Goal: Transaction & Acquisition: Download file/media

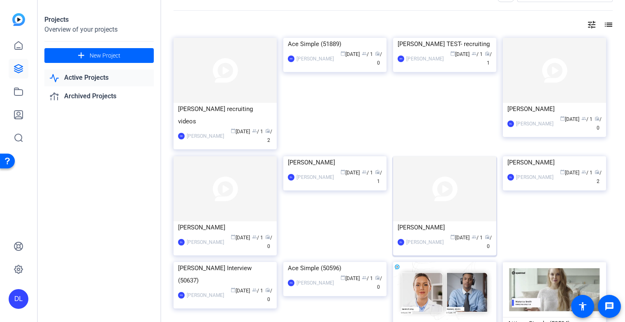
scroll to position [24, 0]
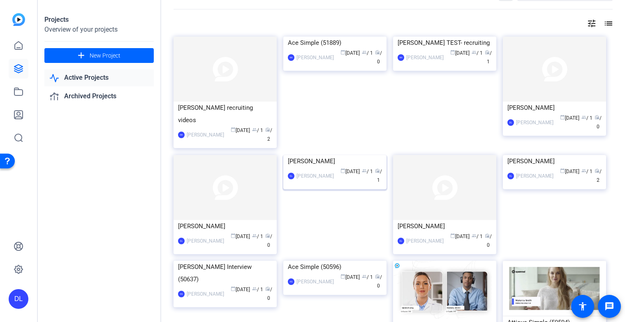
click at [332, 155] on img at bounding box center [334, 155] width 103 height 0
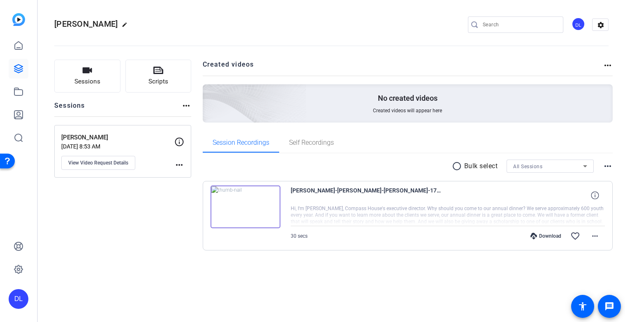
click at [247, 217] on img at bounding box center [245, 206] width 70 height 43
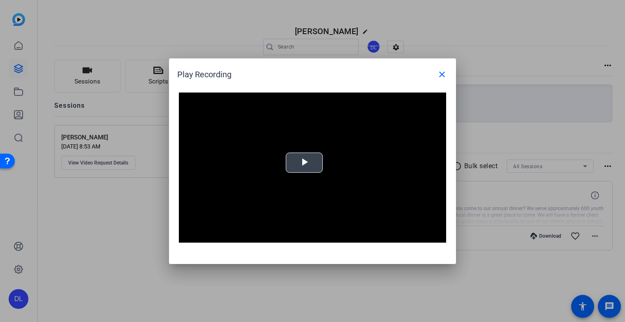
click at [304, 162] on span "Video Player" at bounding box center [304, 162] width 0 height 0
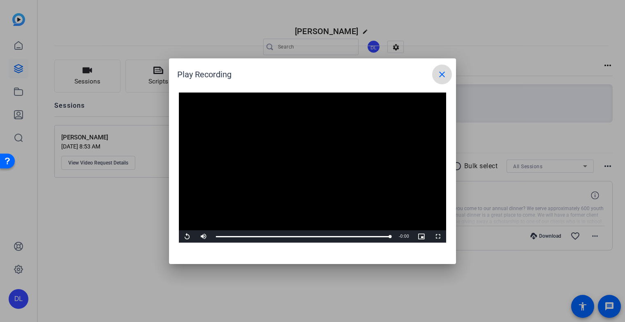
click at [442, 76] on mat-icon "close" at bounding box center [442, 74] width 10 height 10
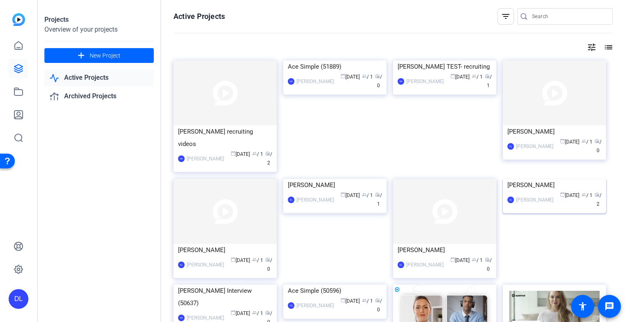
click at [517, 179] on img at bounding box center [554, 179] width 103 height 0
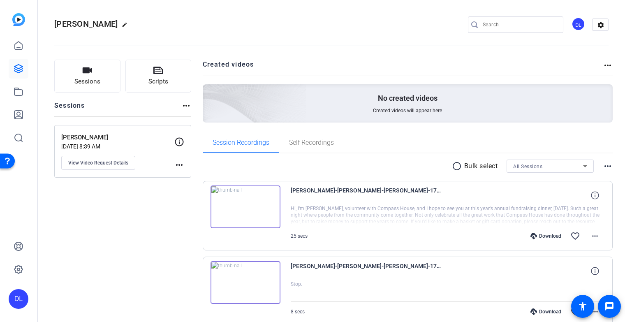
click at [259, 198] on img at bounding box center [245, 206] width 70 height 43
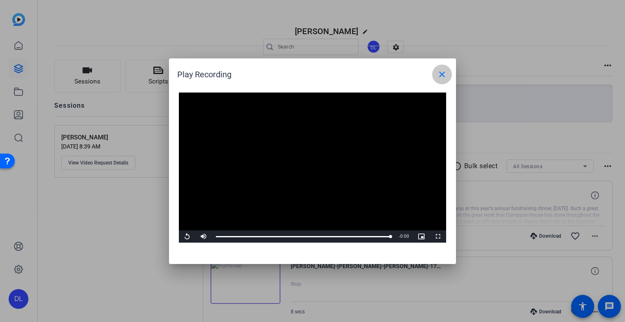
click at [439, 78] on mat-icon "close" at bounding box center [442, 74] width 10 height 10
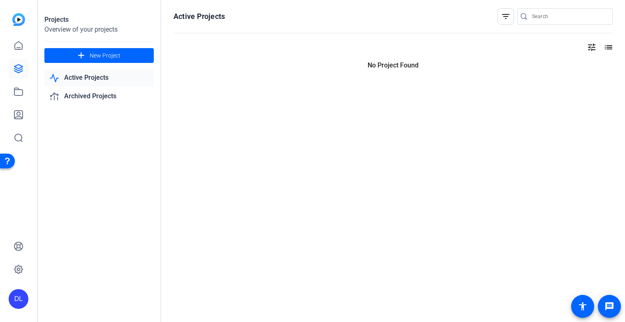
scroll to position [0, 0]
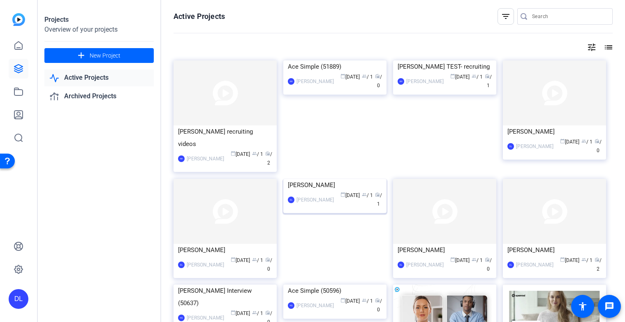
click at [369, 191] on div "[PERSON_NAME]" at bounding box center [335, 185] width 94 height 12
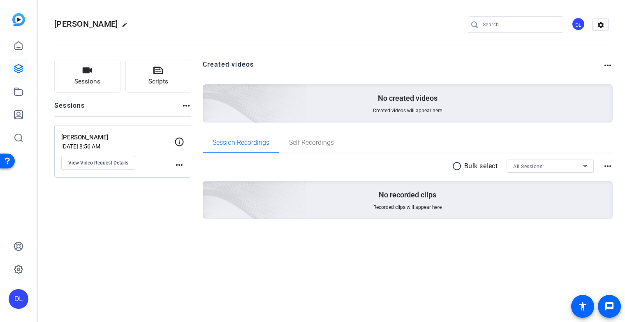
click at [21, 20] on img at bounding box center [18, 19] width 13 height 13
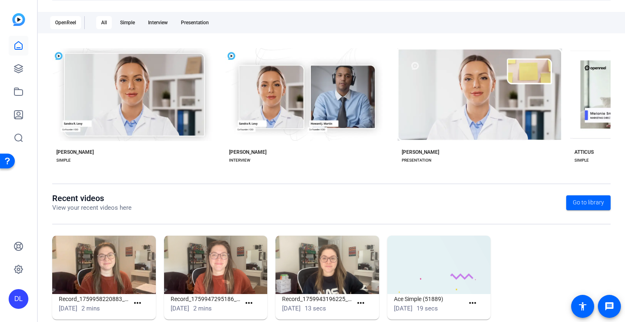
scroll to position [145, 0]
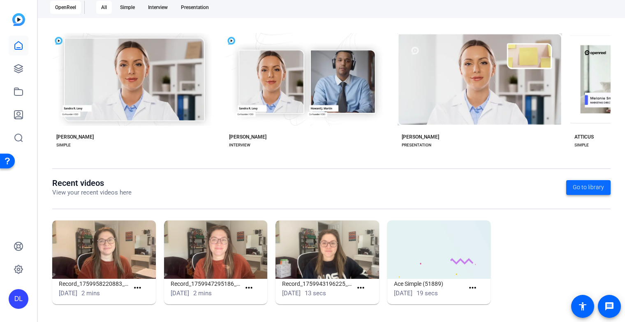
click at [577, 190] on span "Go to library" at bounding box center [588, 187] width 31 height 9
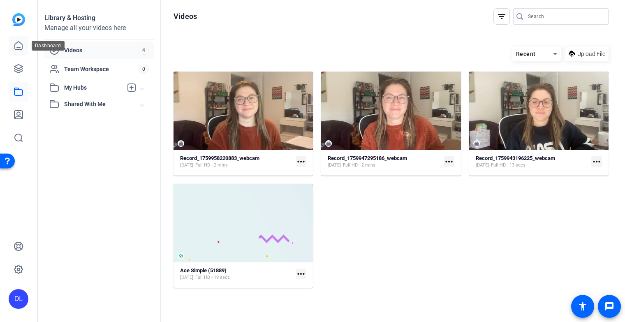
click at [17, 47] on icon at bounding box center [18, 46] width 7 height 8
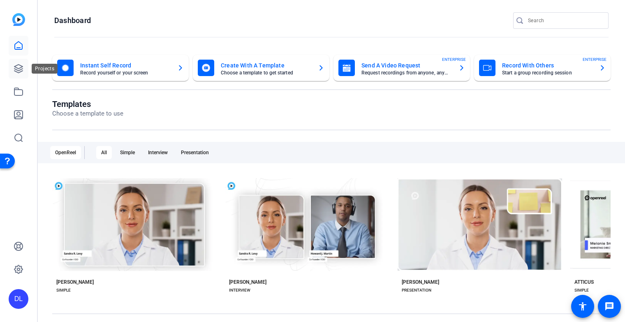
click at [18, 69] on icon at bounding box center [18, 69] width 8 height 8
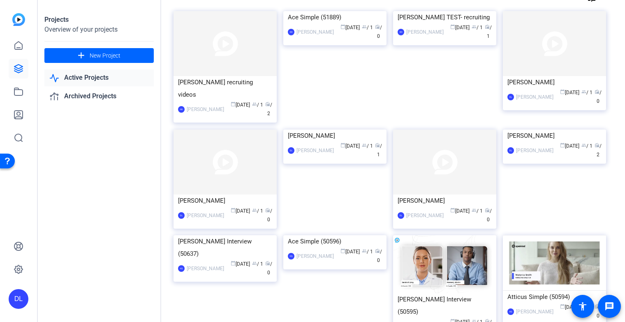
scroll to position [55, 0]
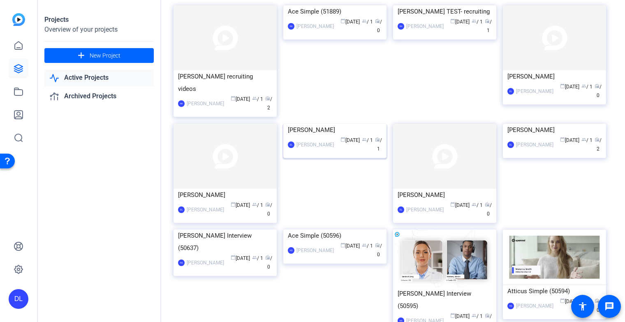
click at [352, 136] on div "[PERSON_NAME]" at bounding box center [335, 130] width 94 height 12
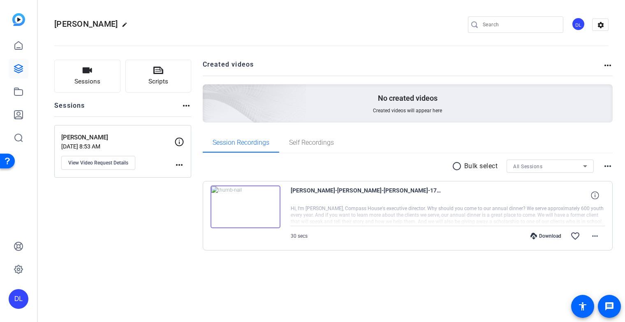
click at [547, 238] on div "Download" at bounding box center [545, 236] width 39 height 7
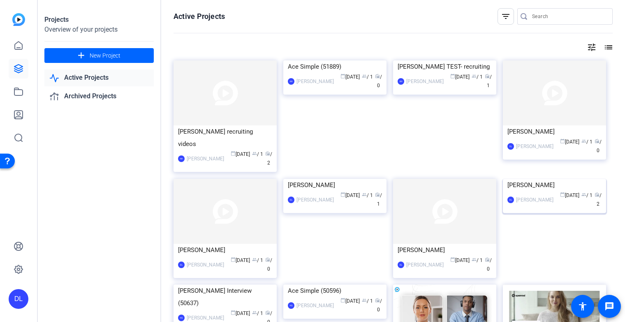
click at [533, 191] on div "[PERSON_NAME]" at bounding box center [554, 185] width 94 height 12
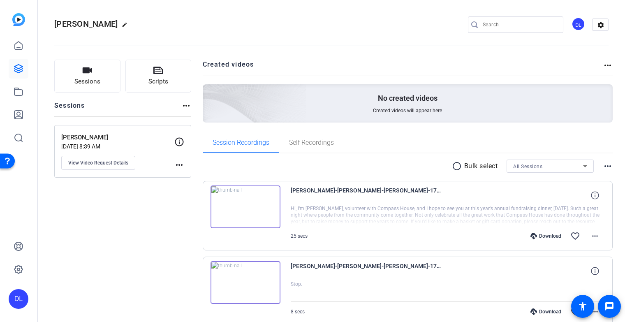
click at [545, 236] on div "Download" at bounding box center [545, 236] width 39 height 7
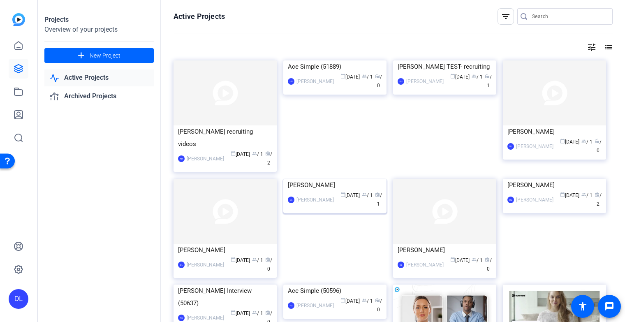
click at [348, 208] on div "calendar_today [DATE] group / 1 radio / 1" at bounding box center [360, 199] width 44 height 17
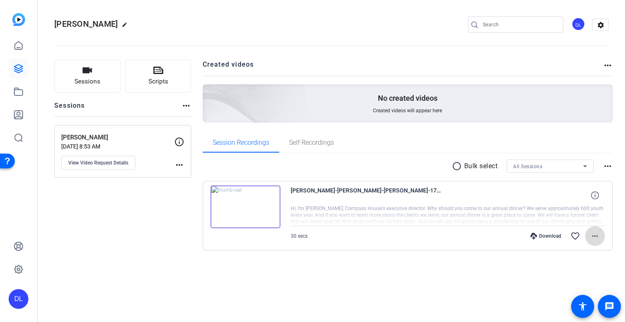
click at [599, 238] on mat-icon "more_horiz" at bounding box center [595, 236] width 10 height 10
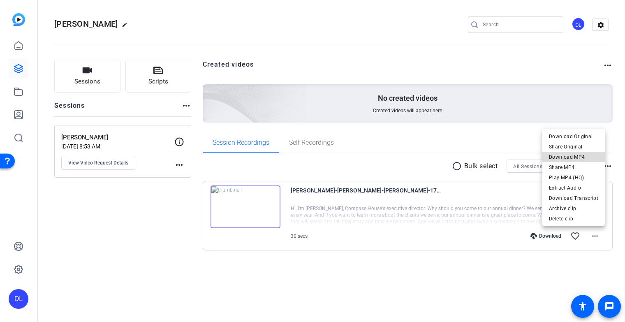
click at [587, 157] on span "Download MP4" at bounding box center [573, 157] width 49 height 10
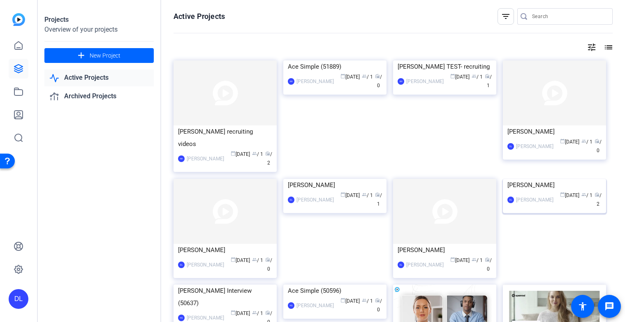
click at [540, 208] on div "DL Danielle Larrabee calendar_today Oct 06 group / 1 radio / 2" at bounding box center [554, 199] width 94 height 17
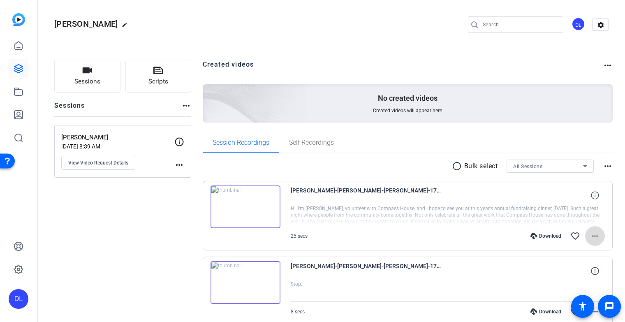
click at [594, 235] on mat-icon "more_horiz" at bounding box center [595, 236] width 10 height 10
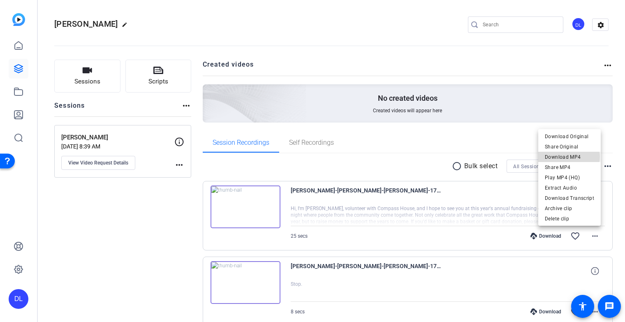
click at [568, 157] on span "Download MP4" at bounding box center [569, 157] width 49 height 10
